Goal: Information Seeking & Learning: Learn about a topic

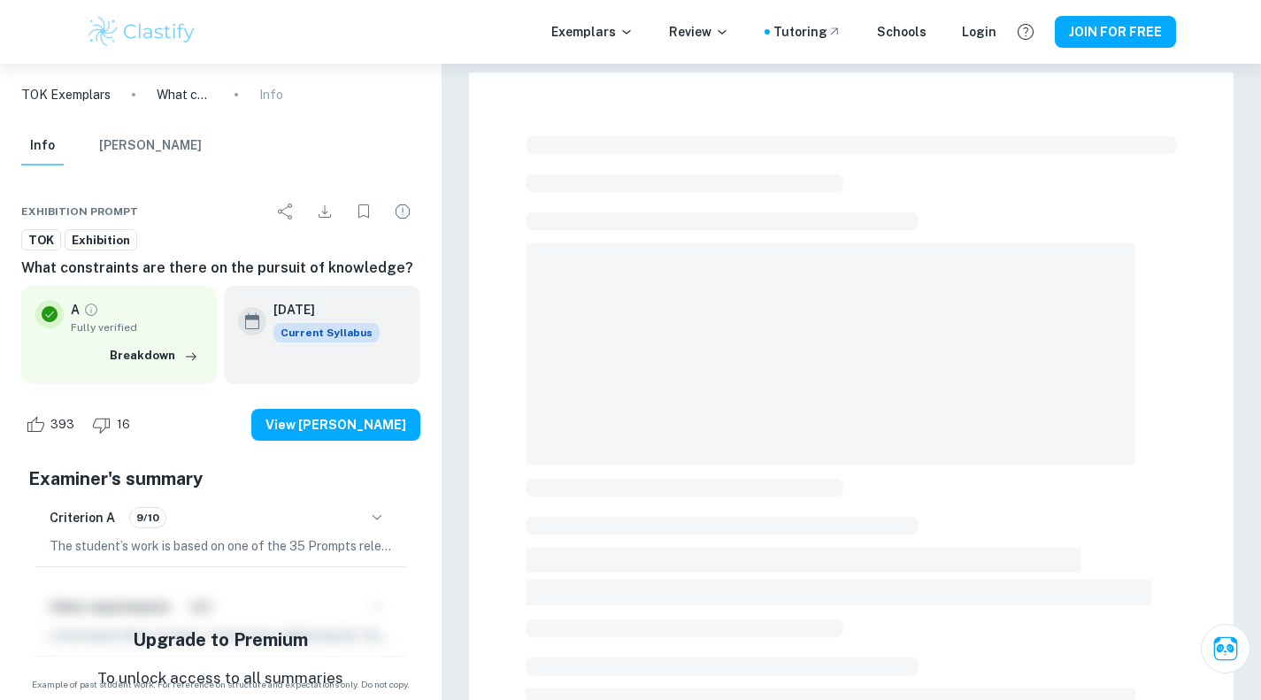
checkbox input "true"
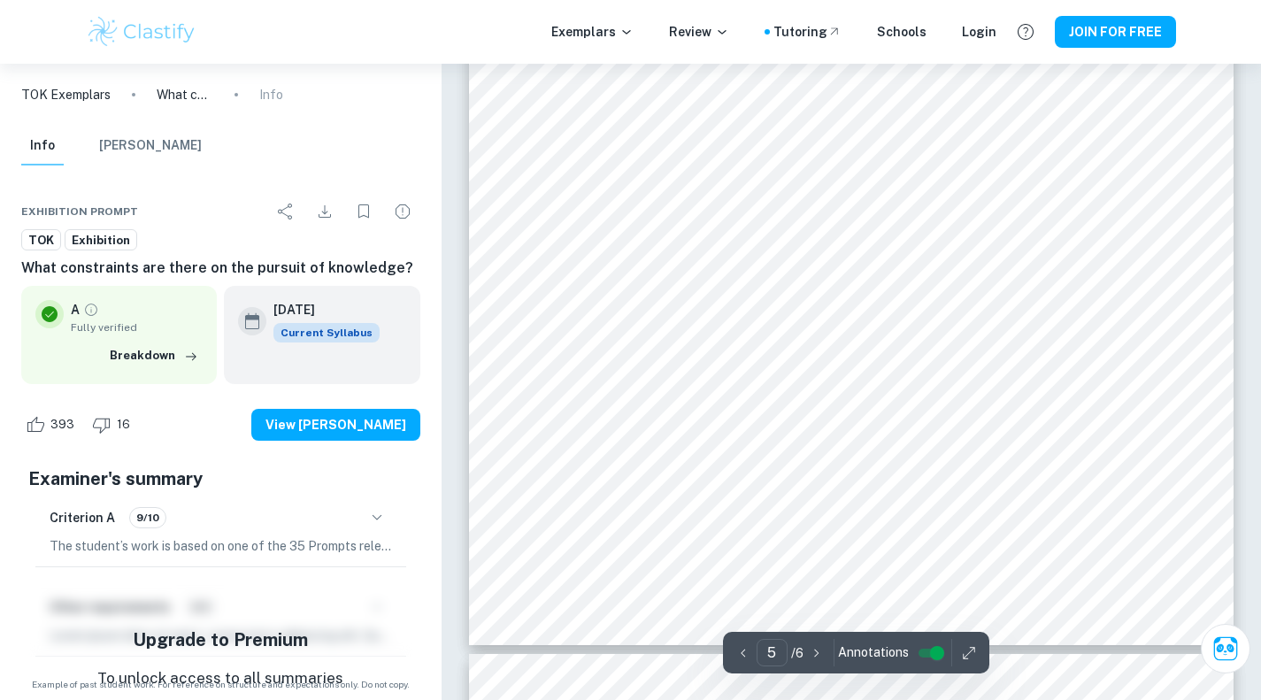
type input "6"
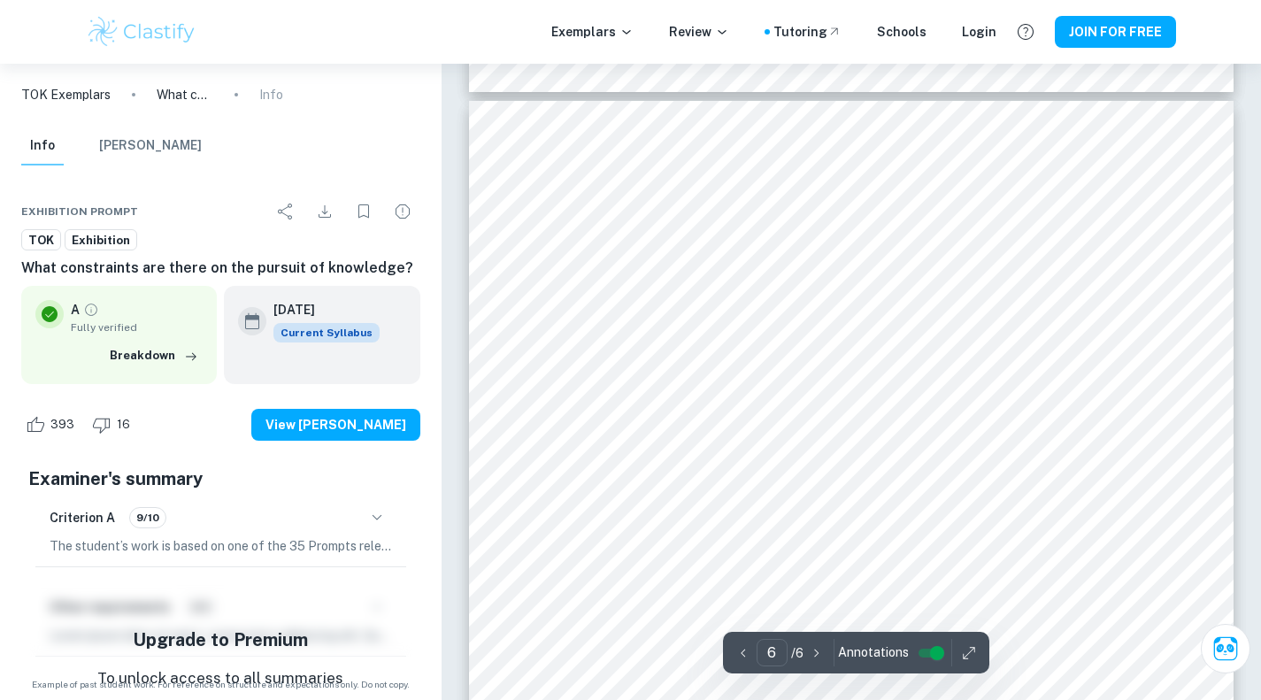
scroll to position [5217, 0]
